Goal: Find specific page/section: Find specific page/section

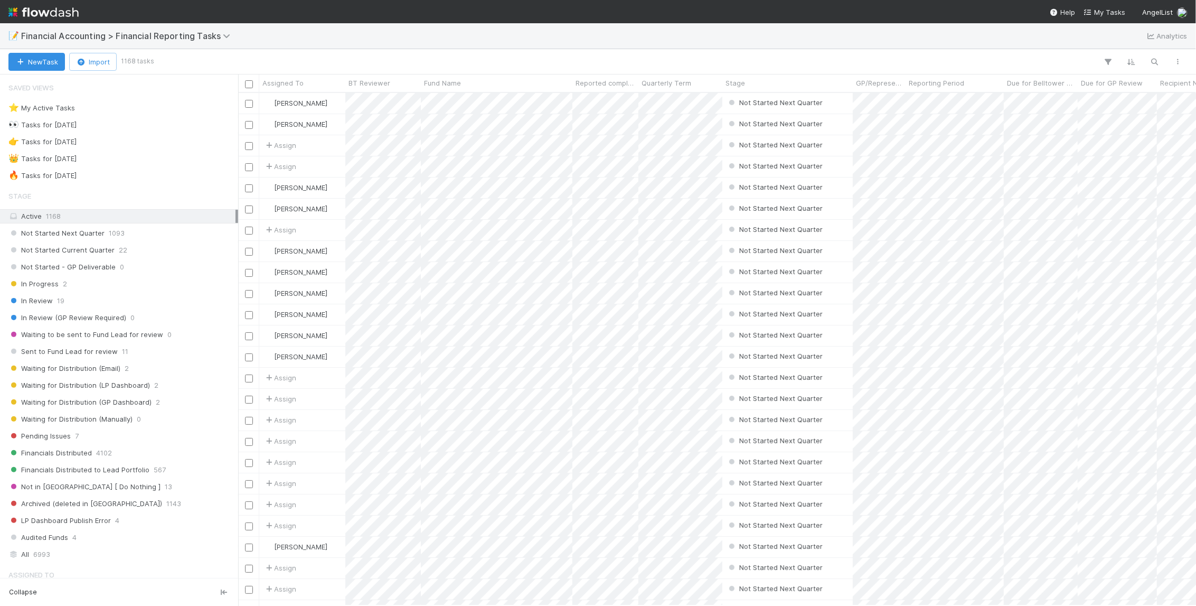
scroll to position [505, 950]
click at [1155, 61] on icon "button" at bounding box center [1154, 62] width 11 height 10
click at [155, 235] on div "Not Started Next Quarter 1093" at bounding box center [121, 232] width 227 height 13
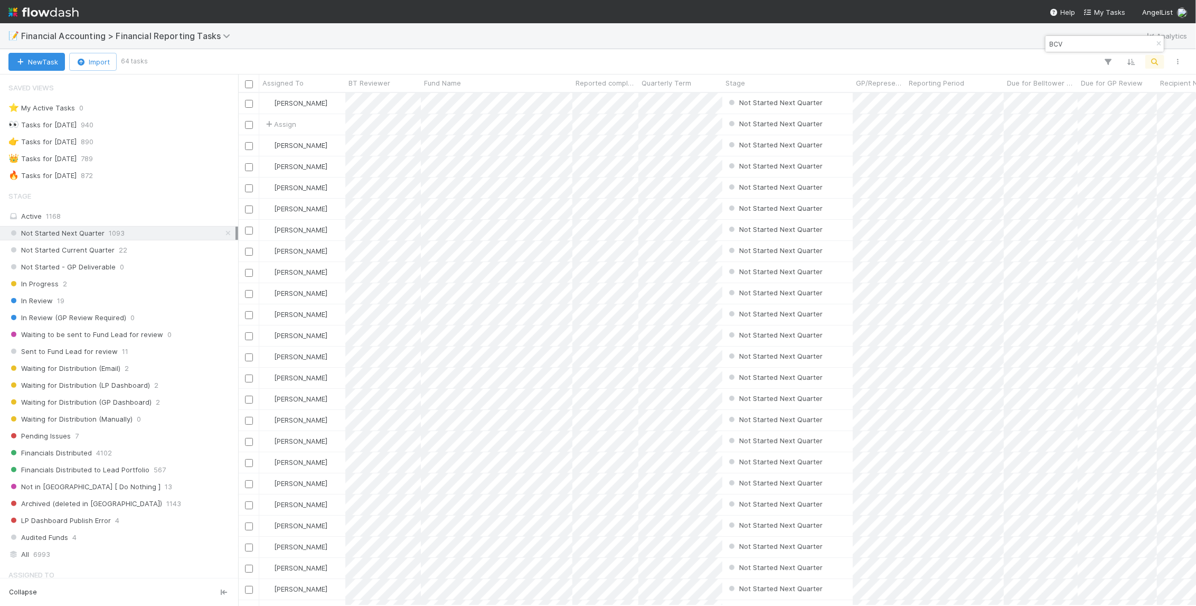
scroll to position [505, 950]
click at [1077, 38] on input "BCV" at bounding box center [1100, 43] width 106 height 13
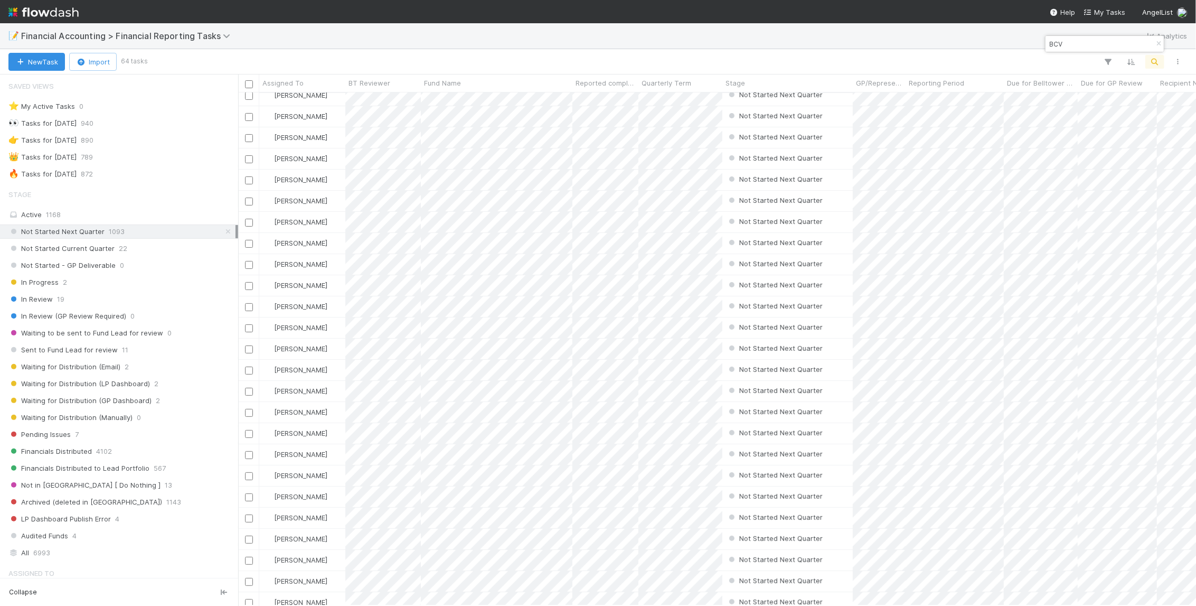
scroll to position [95, 0]
click at [1095, 40] on input "BCV" at bounding box center [1100, 43] width 106 height 13
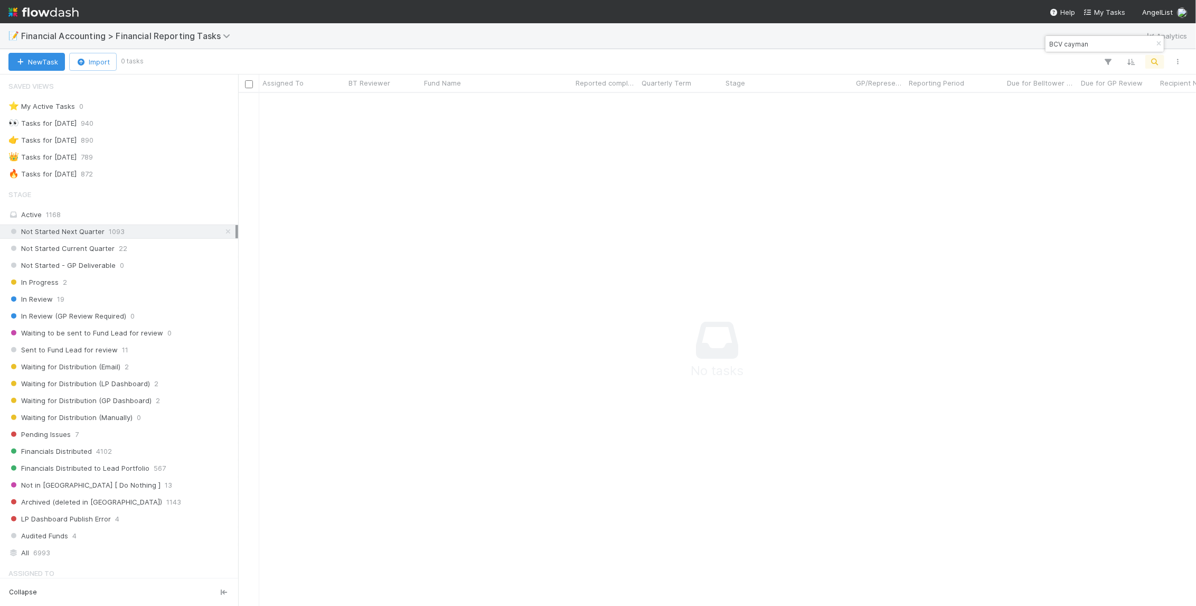
scroll to position [497, 950]
click at [1061, 46] on input "BCV cayman" at bounding box center [1100, 43] width 106 height 13
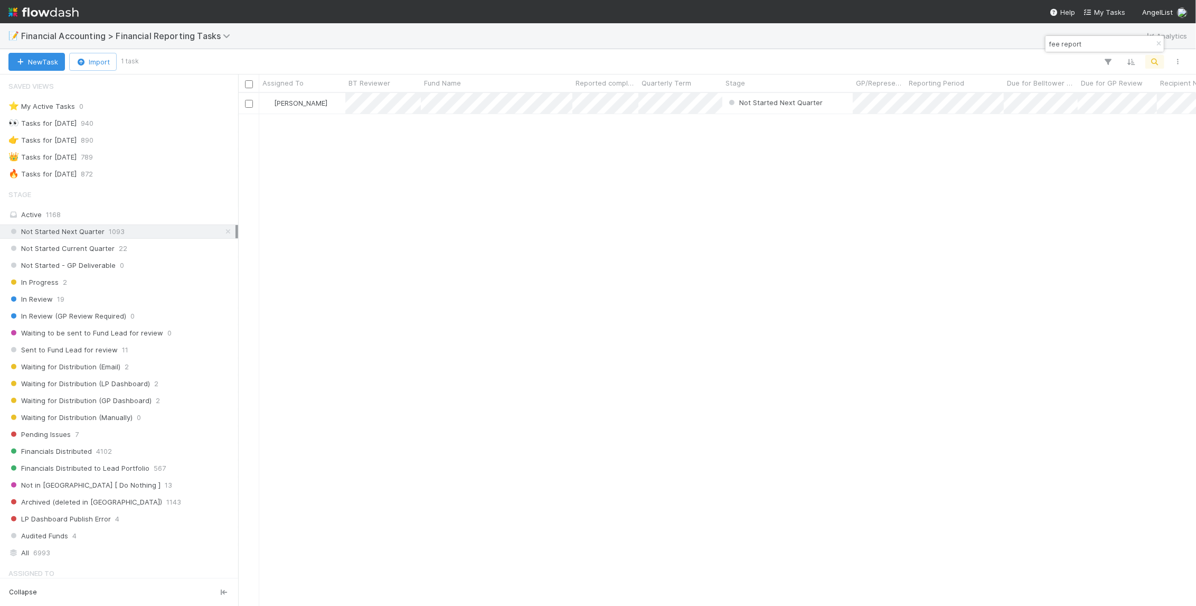
click at [1073, 45] on input "fee report" at bounding box center [1100, 43] width 106 height 13
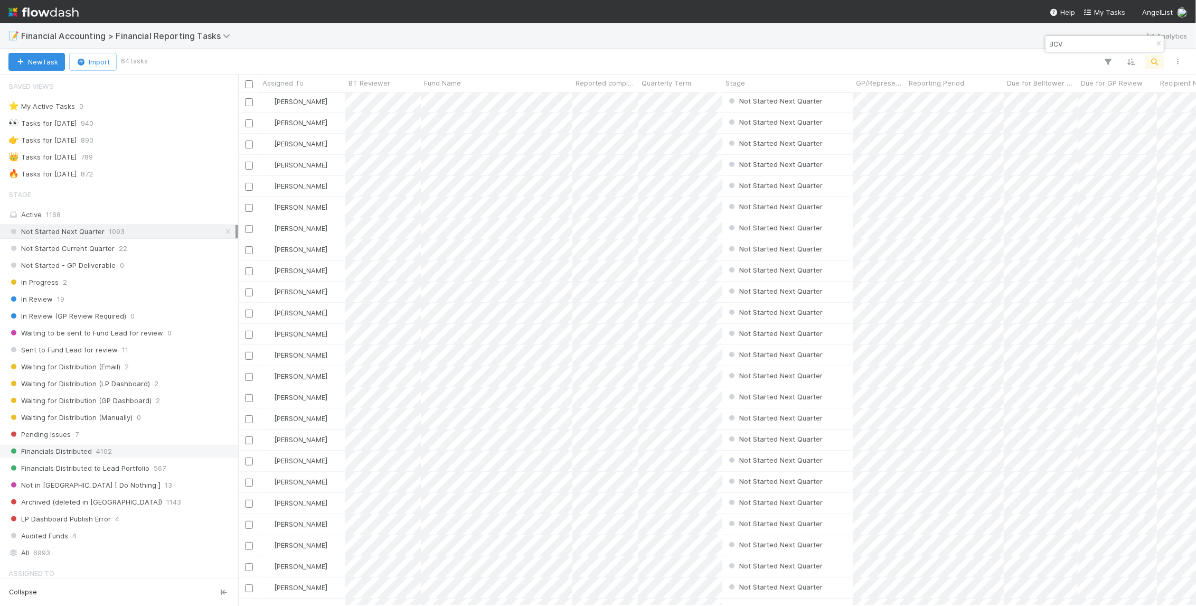
scroll to position [48, 0]
click at [101, 546] on div "All 6993" at bounding box center [121, 552] width 227 height 13
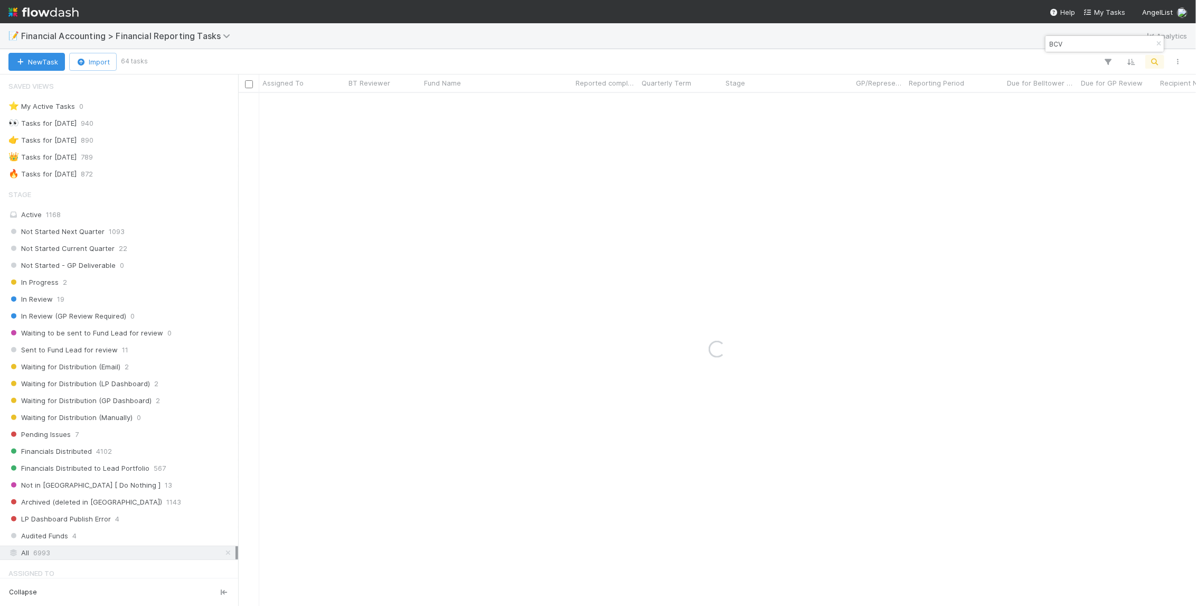
click at [1088, 49] on input "BCV" at bounding box center [1100, 43] width 106 height 13
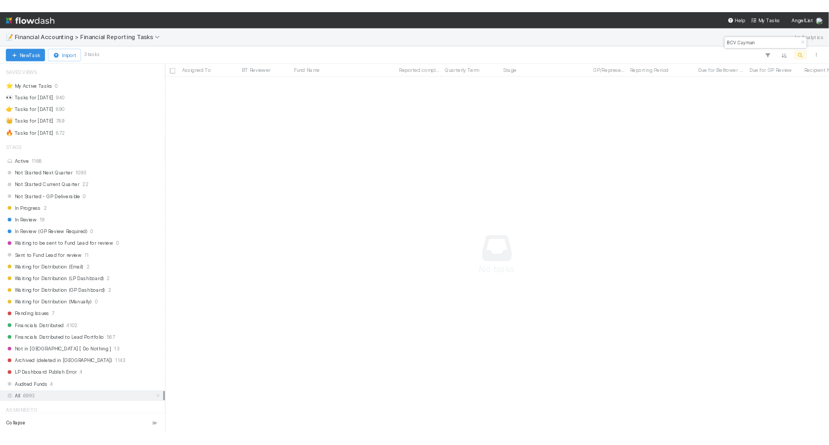
scroll to position [497, 950]
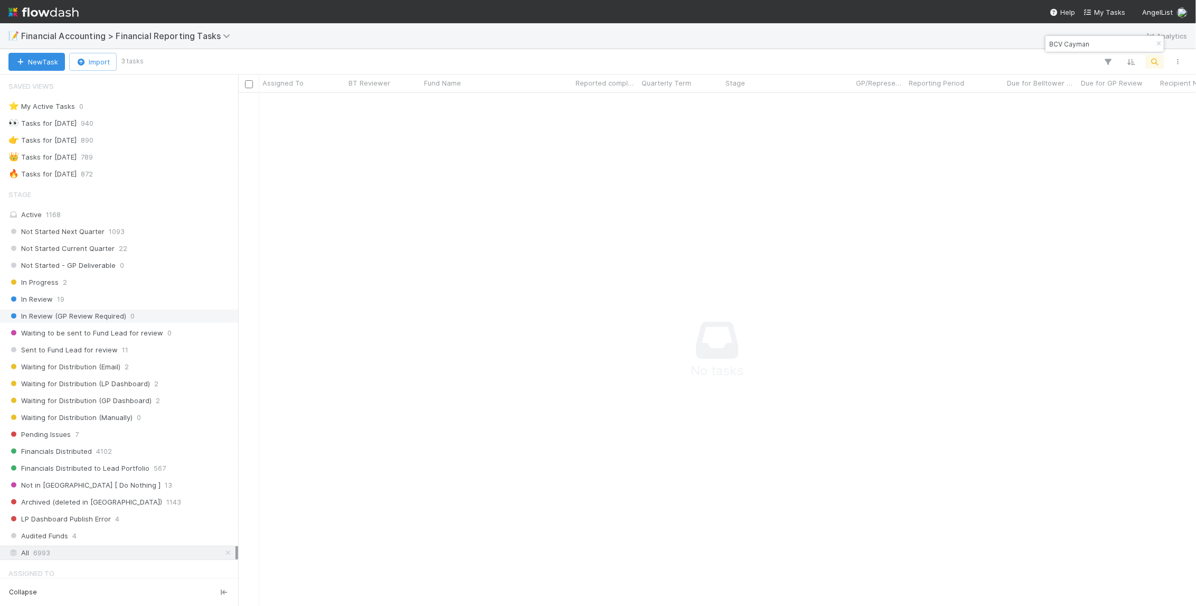
type input "BCV Cayman"
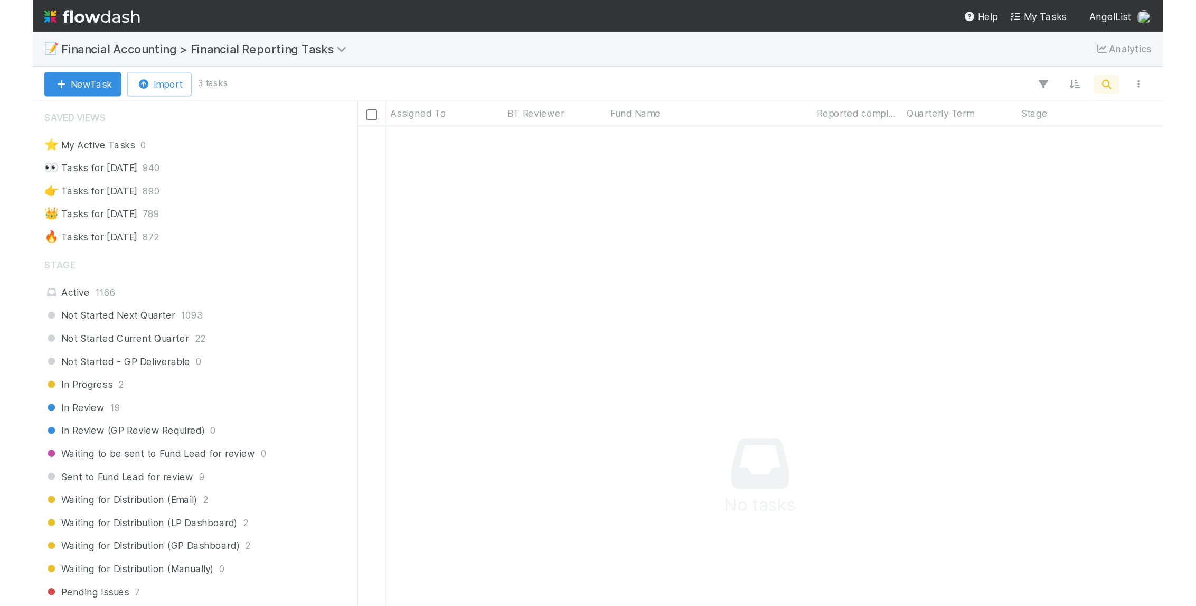
scroll to position [2, 0]
